Goal: Contribute content: Contribute content

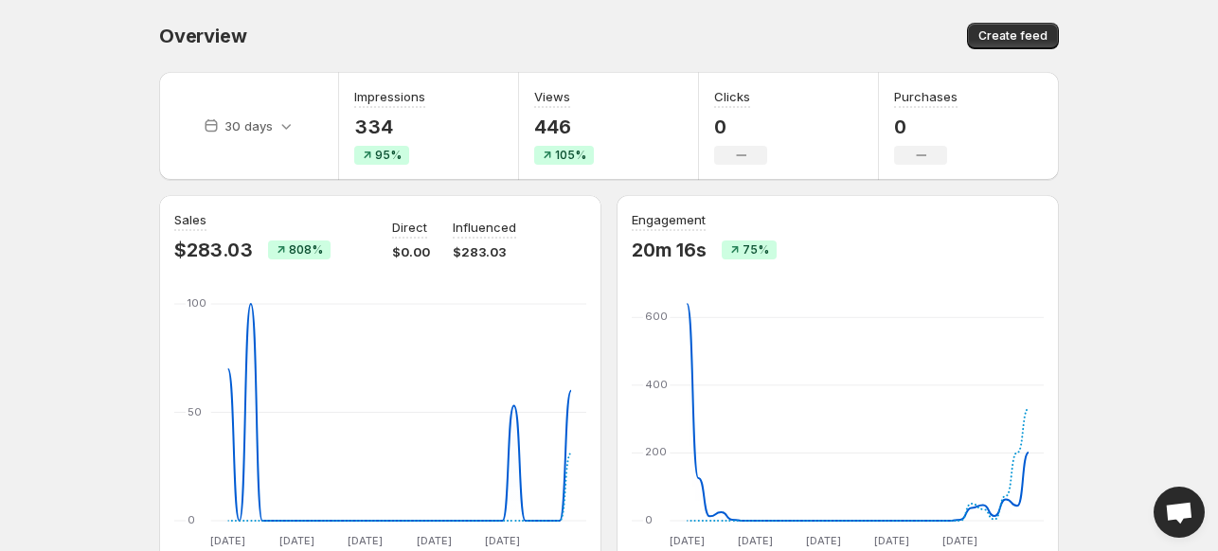
click at [58, 67] on body "Home Feeds Videos Subscription Settings Overview. This page is ready Overview C…" at bounding box center [609, 275] width 1218 height 551
click at [1014, 31] on span "Create feed" at bounding box center [1012, 35] width 69 height 15
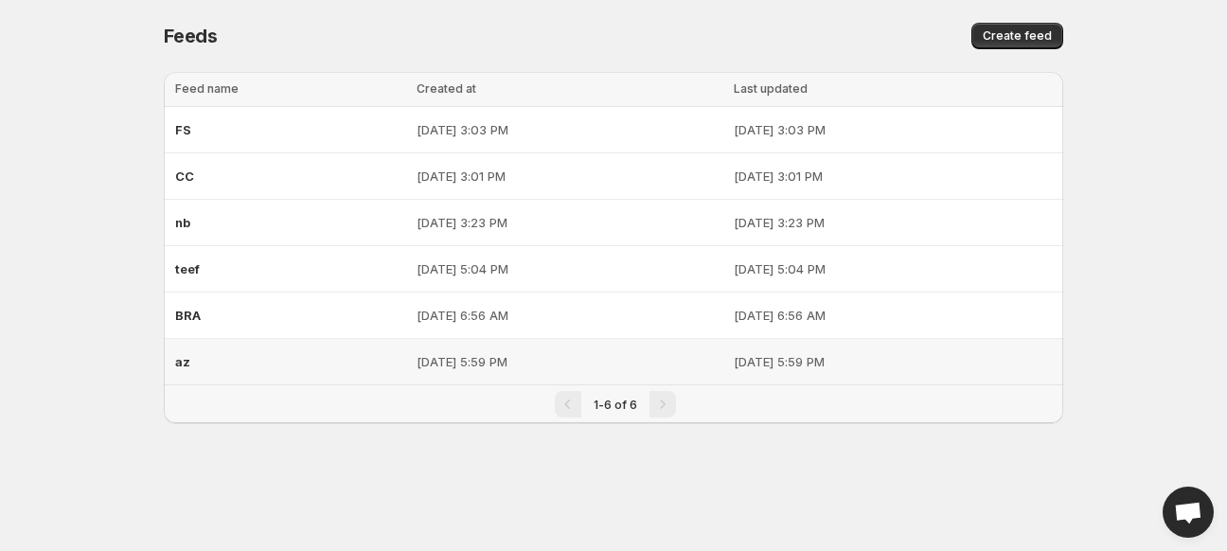
click at [286, 367] on div "az" at bounding box center [290, 362] width 230 height 34
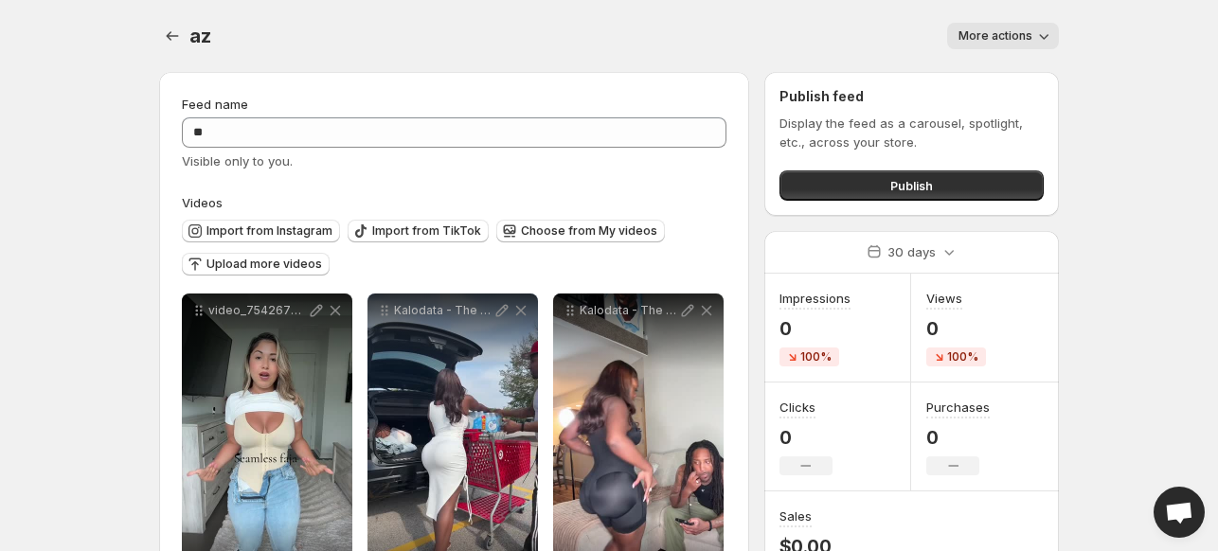
click at [1027, 40] on span "More actions" at bounding box center [995, 35] width 74 height 15
click at [985, 76] on span "Delete" at bounding box center [980, 75] width 38 height 15
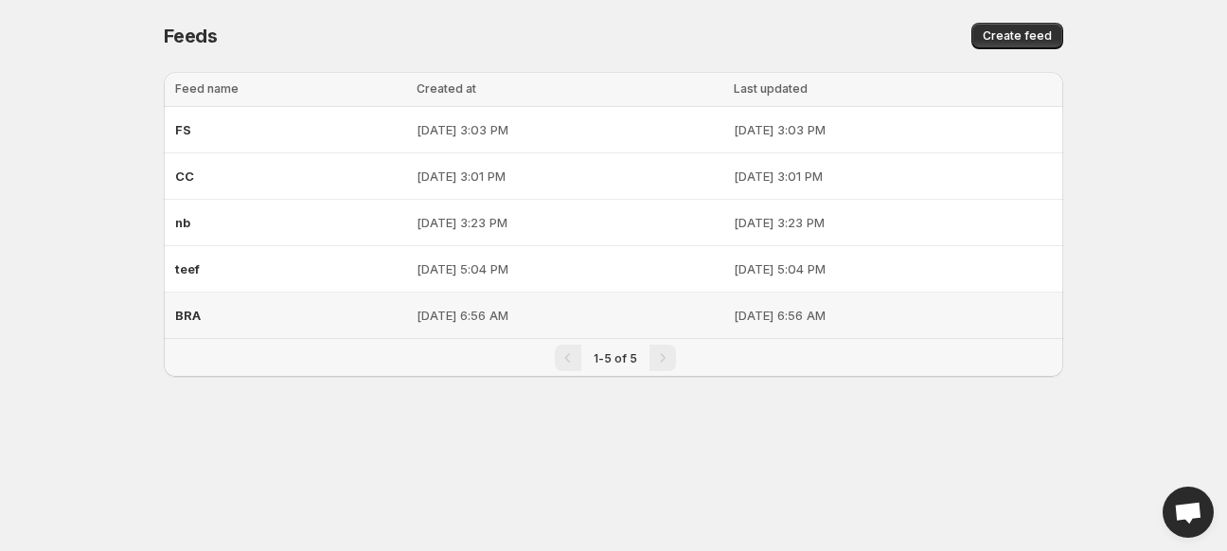
click at [268, 314] on div "BRA" at bounding box center [290, 315] width 230 height 34
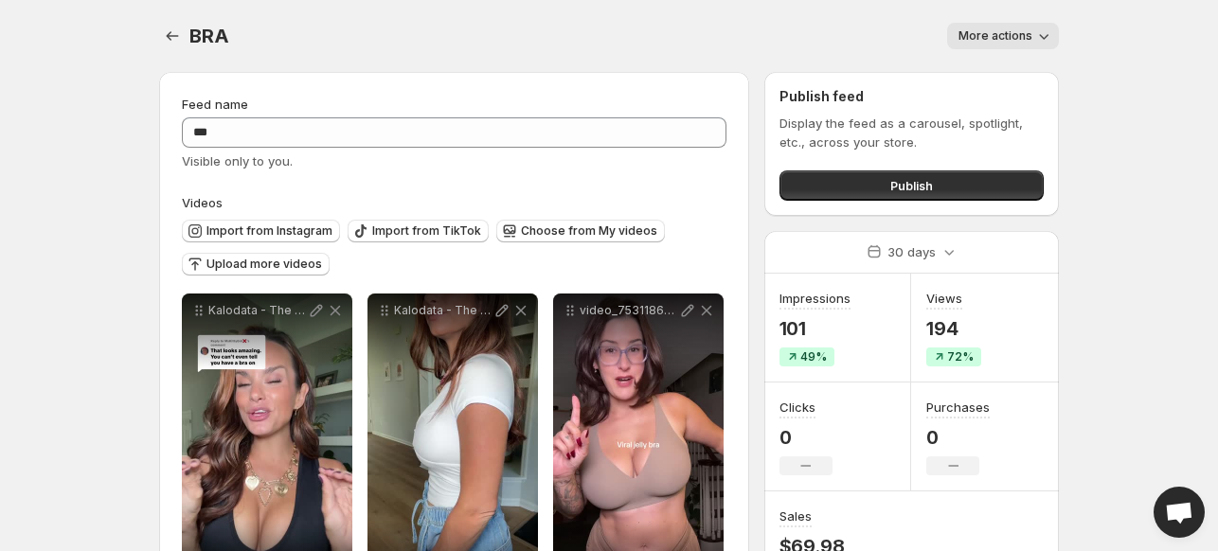
click at [996, 38] on span "More actions" at bounding box center [995, 35] width 74 height 15
click at [970, 84] on button "Delete" at bounding box center [980, 75] width 49 height 30
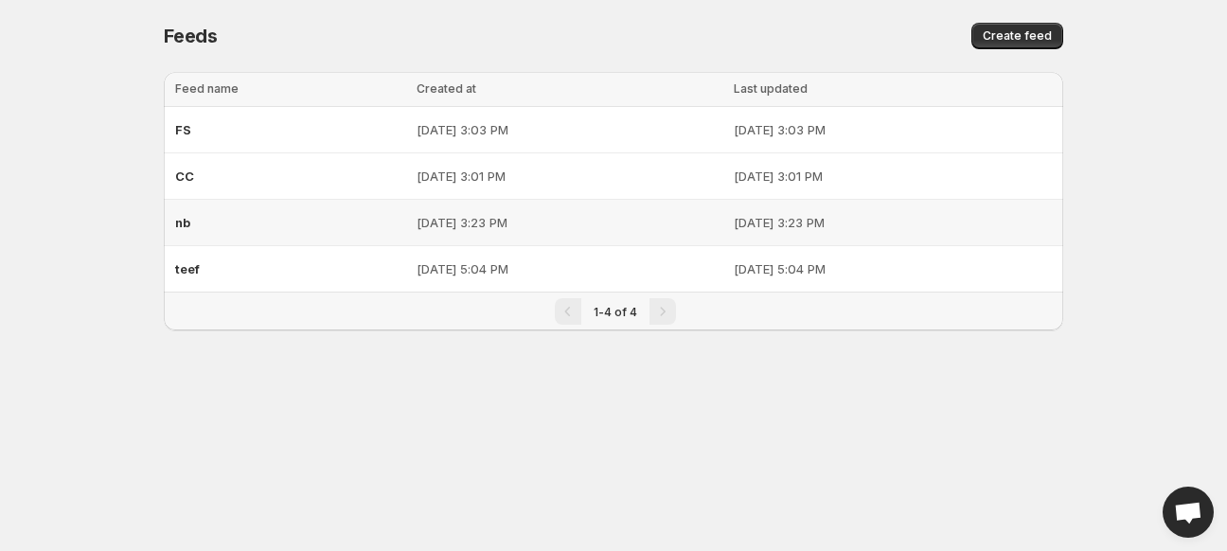
click at [287, 228] on div "nb" at bounding box center [290, 223] width 230 height 34
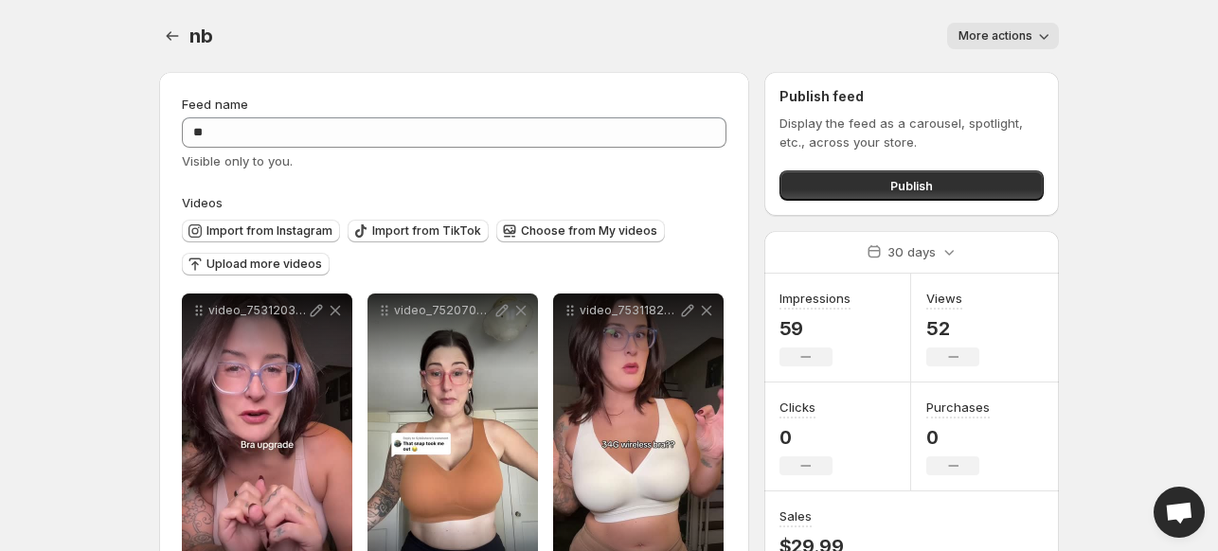
click at [1008, 35] on span "More actions" at bounding box center [995, 35] width 74 height 15
click at [985, 71] on span "Delete" at bounding box center [980, 75] width 38 height 15
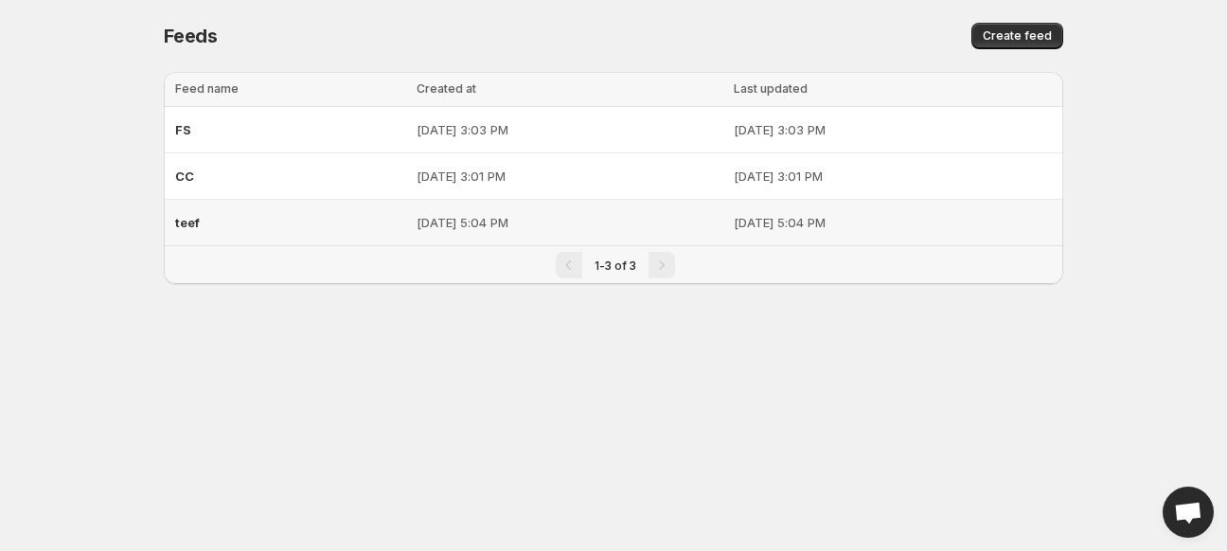
click at [300, 226] on div "teef" at bounding box center [290, 223] width 230 height 34
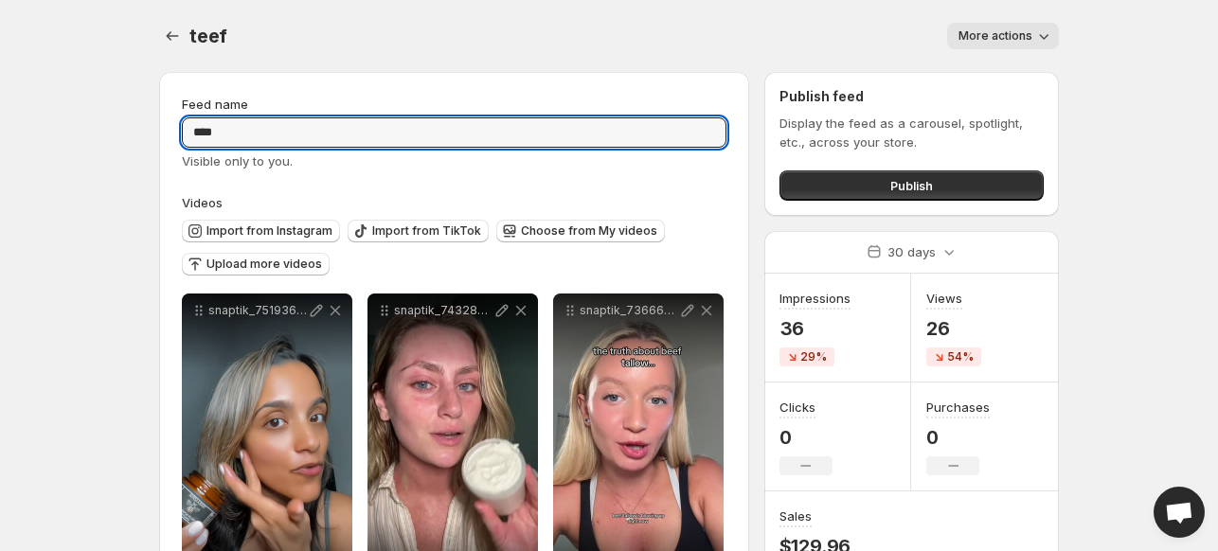
drag, startPoint x: 250, startPoint y: 139, endPoint x: 100, endPoint y: 151, distance: 150.1
click at [100, 151] on body "**********" at bounding box center [609, 275] width 1218 height 551
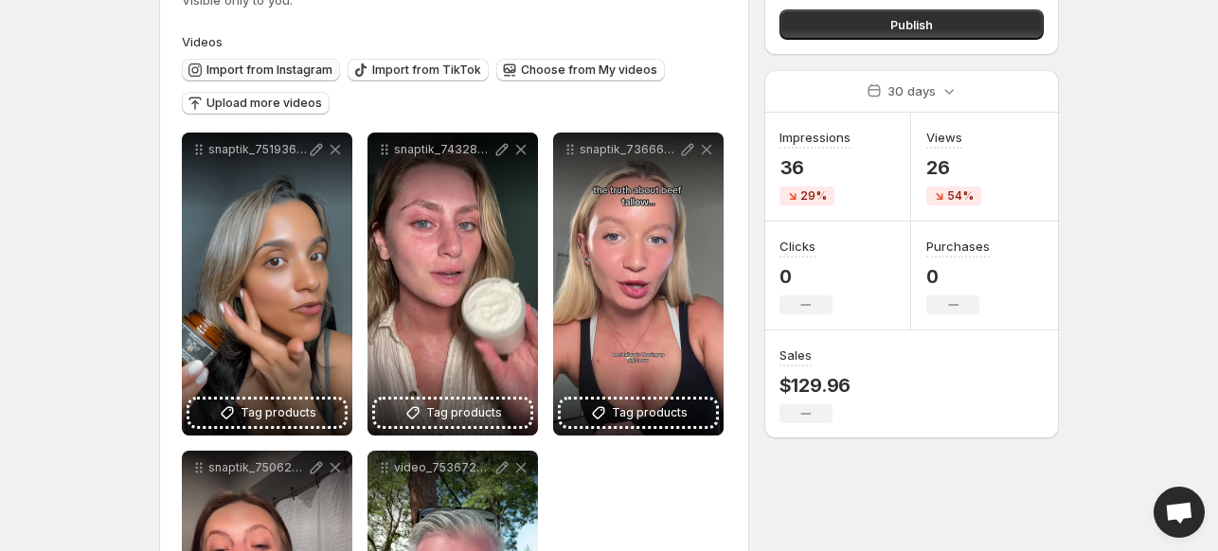
scroll to position [170, 0]
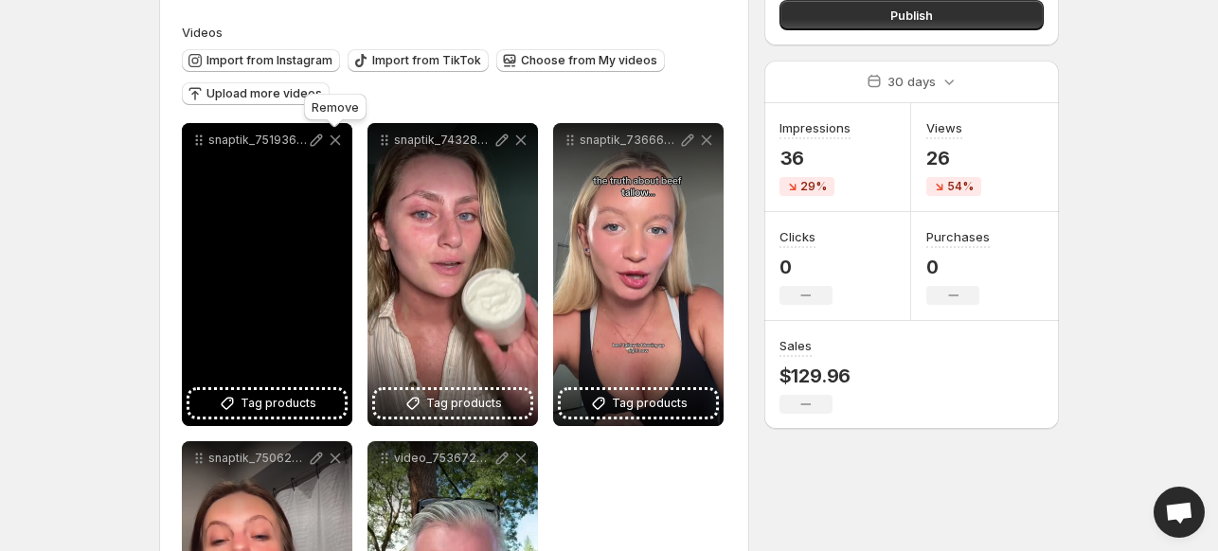
type input "*****"
click at [331, 132] on icon at bounding box center [335, 140] width 19 height 19
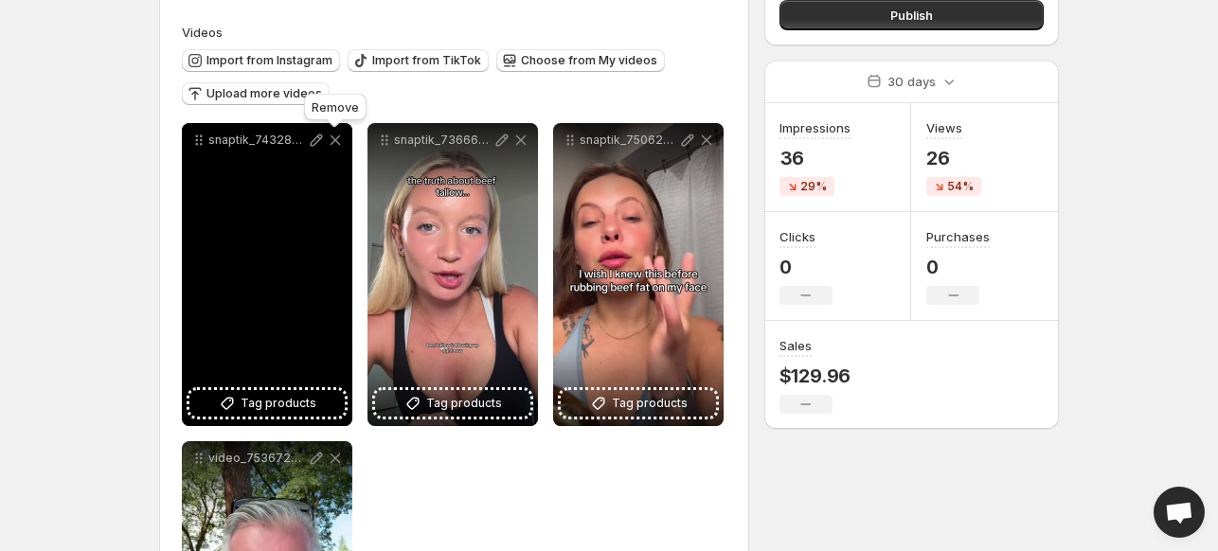
click at [331, 132] on icon at bounding box center [335, 140] width 19 height 19
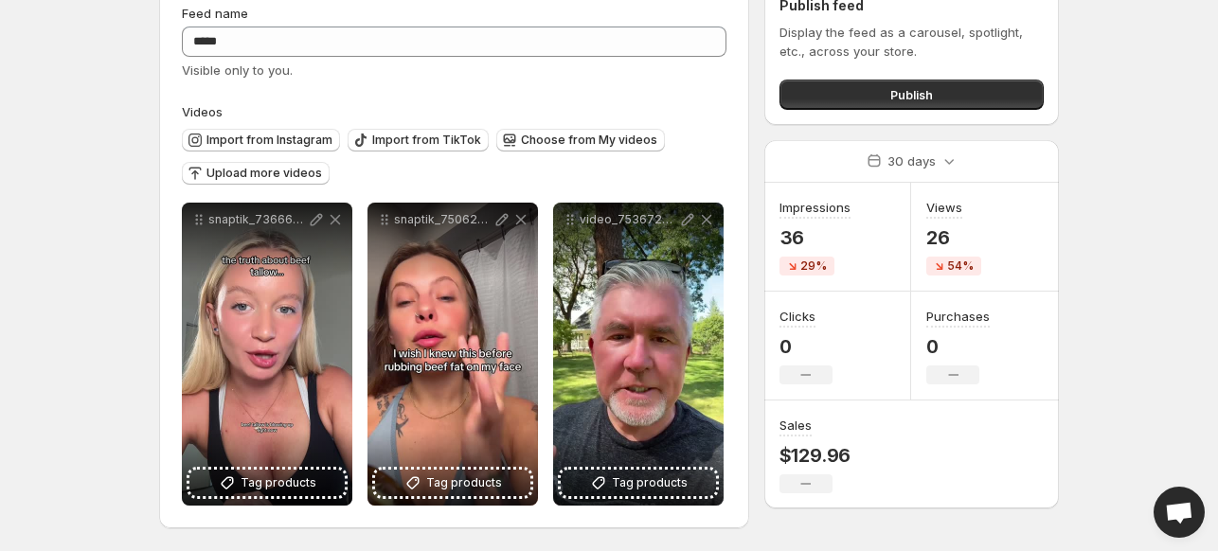
scroll to position [91, 0]
click at [331, 132] on button "Import from Instagram" at bounding box center [261, 140] width 158 height 23
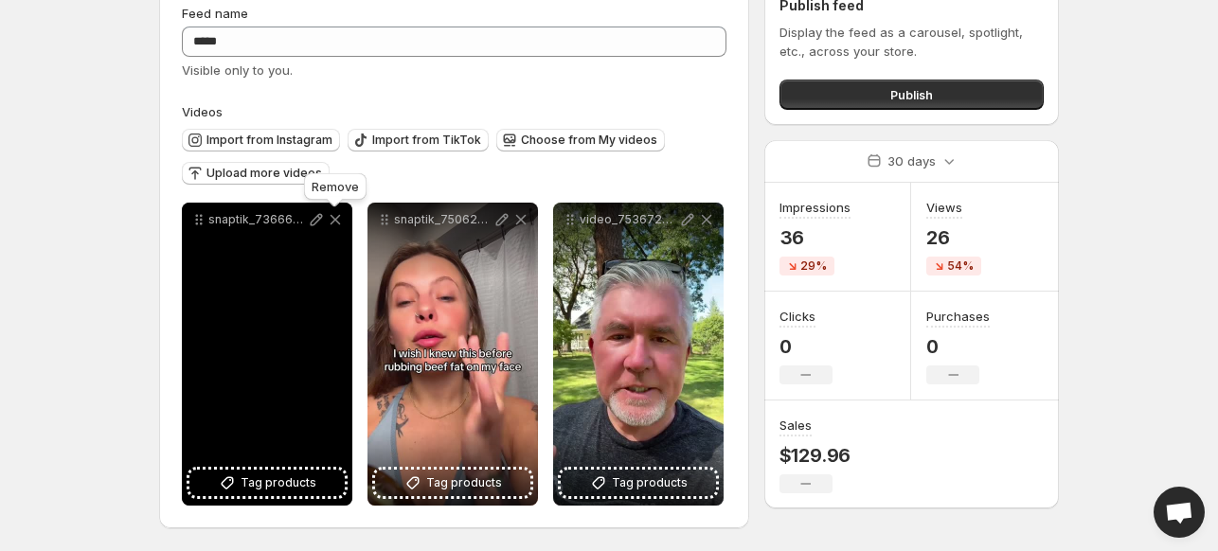
click at [337, 219] on icon at bounding box center [335, 219] width 19 height 19
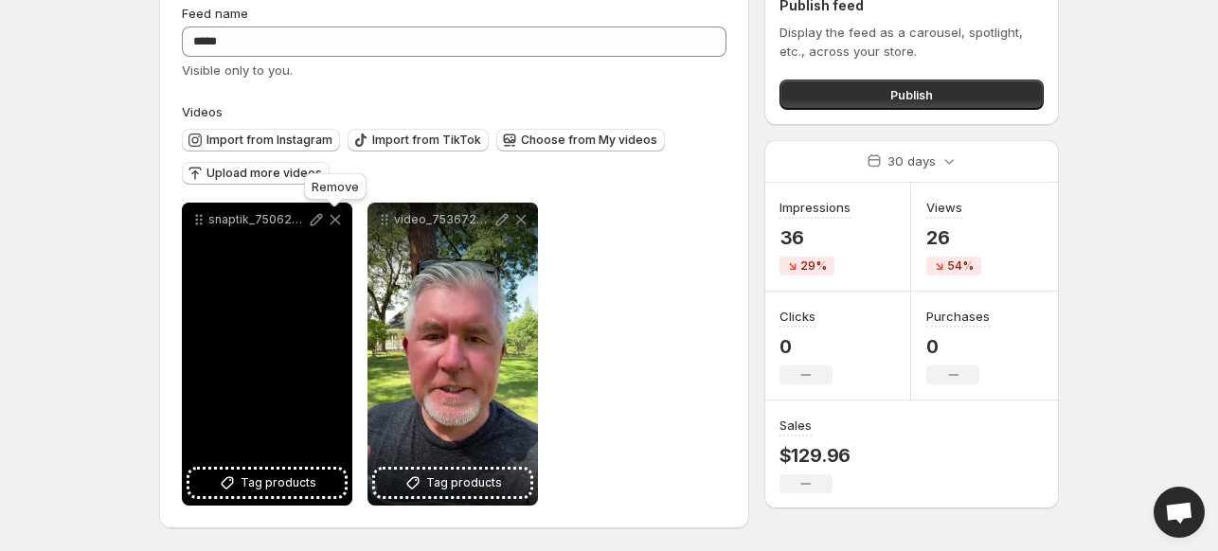
click at [337, 219] on icon at bounding box center [335, 219] width 19 height 19
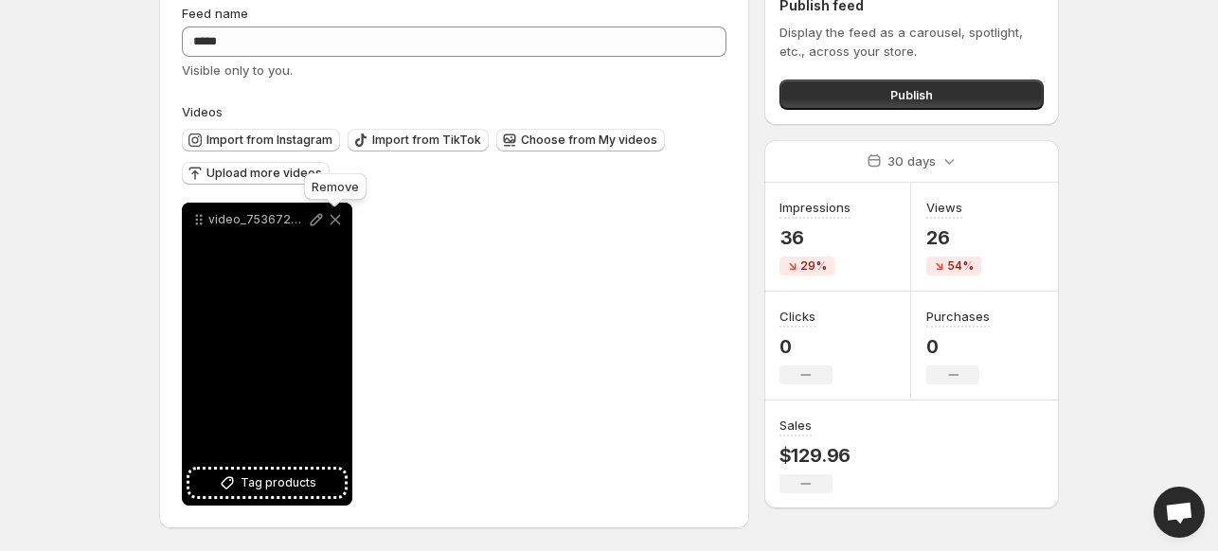
click at [337, 219] on icon at bounding box center [335, 219] width 19 height 19
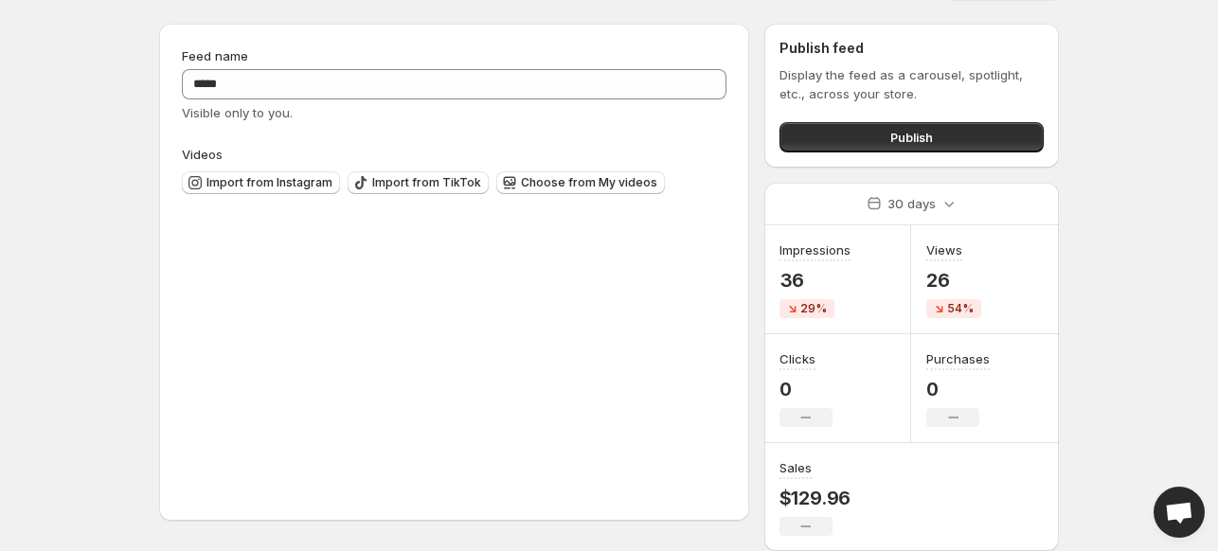
scroll to position [45, 0]
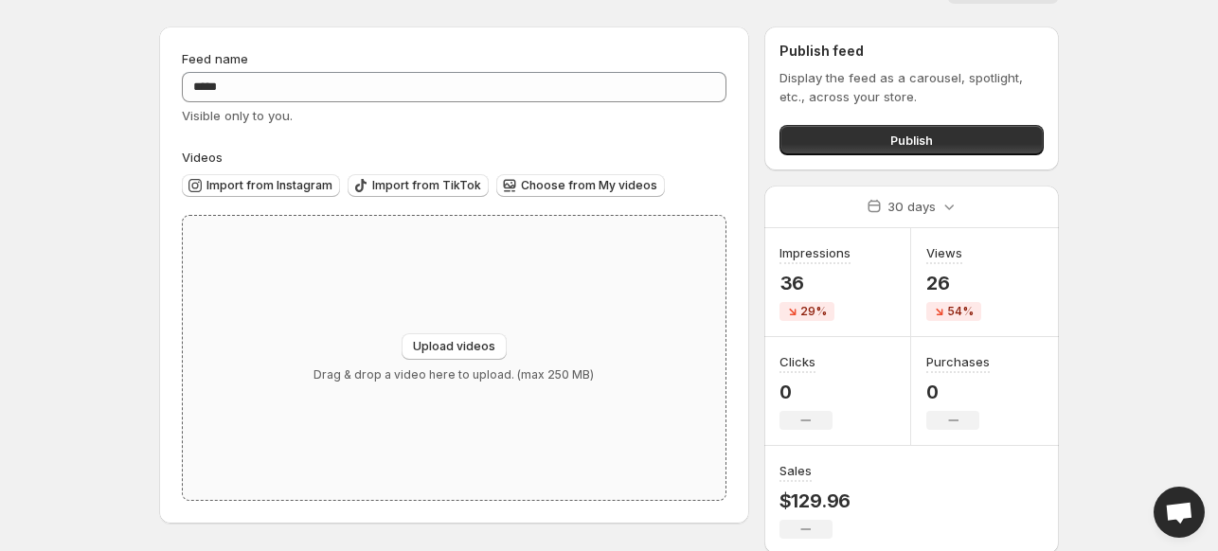
click at [364, 266] on div "Upload videos Drag & drop a video here to upload. (max 250 MB)" at bounding box center [454, 358] width 543 height 284
type input "**********"
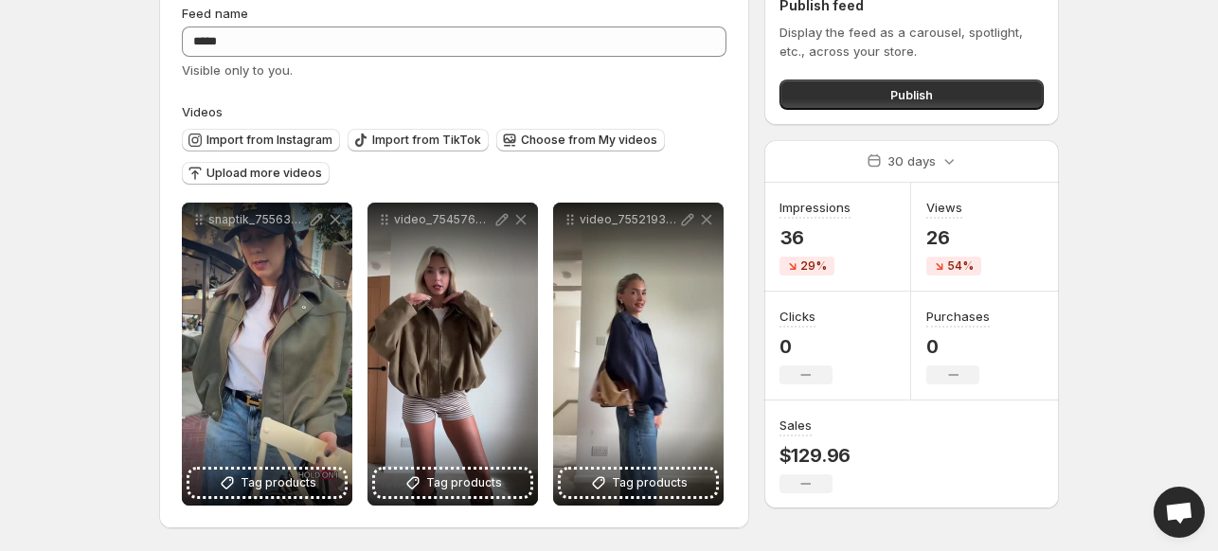
scroll to position [0, 0]
